Goal: Find specific page/section: Find specific page/section

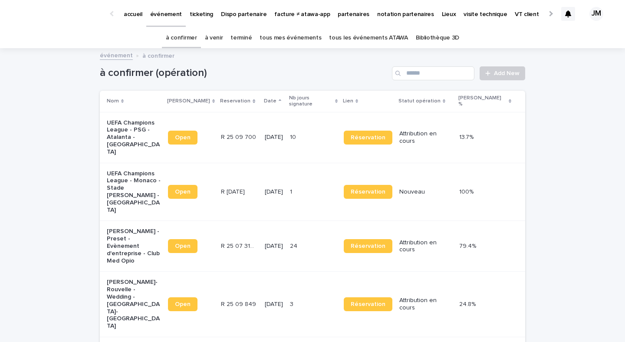
click at [379, 40] on link "tous les événements ATAWA" at bounding box center [368, 38] width 79 height 20
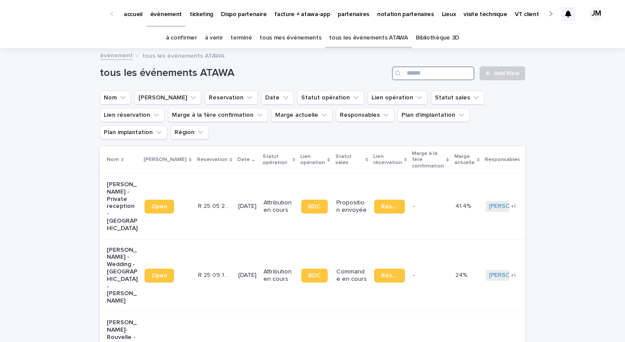
click at [424, 78] on input "Search" at bounding box center [433, 73] width 83 height 14
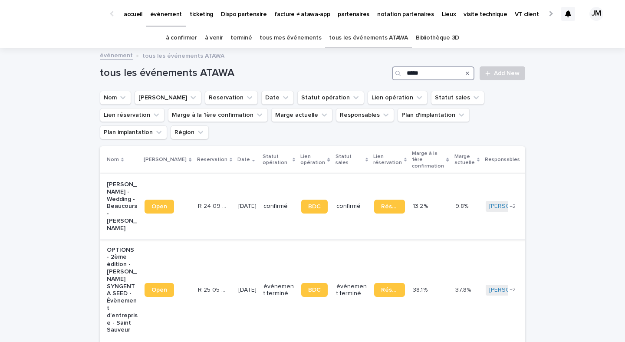
type input "*****"
click at [129, 187] on p "[PERSON_NAME] - Wedding - Beaucours - [PERSON_NAME]" at bounding box center [122, 206] width 31 height 51
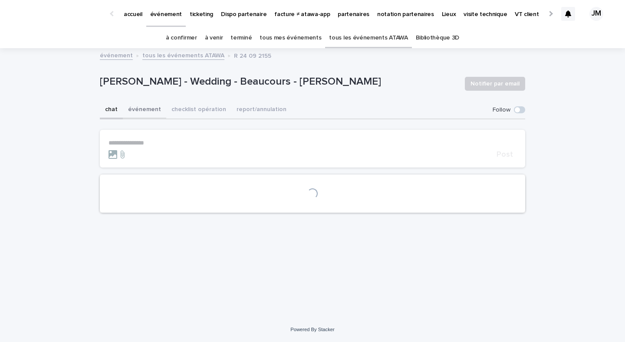
click at [156, 111] on button "événement" at bounding box center [144, 110] width 43 height 18
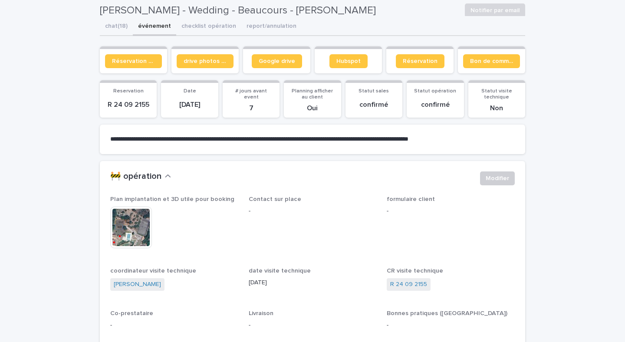
scroll to position [79, 0]
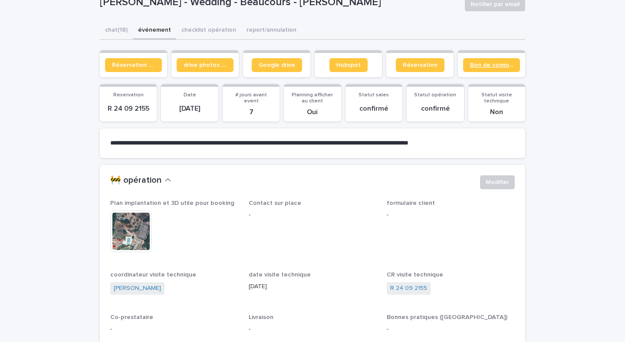
click at [483, 58] on link "Bon de commande" at bounding box center [491, 65] width 57 height 14
